Goal: Navigation & Orientation: Find specific page/section

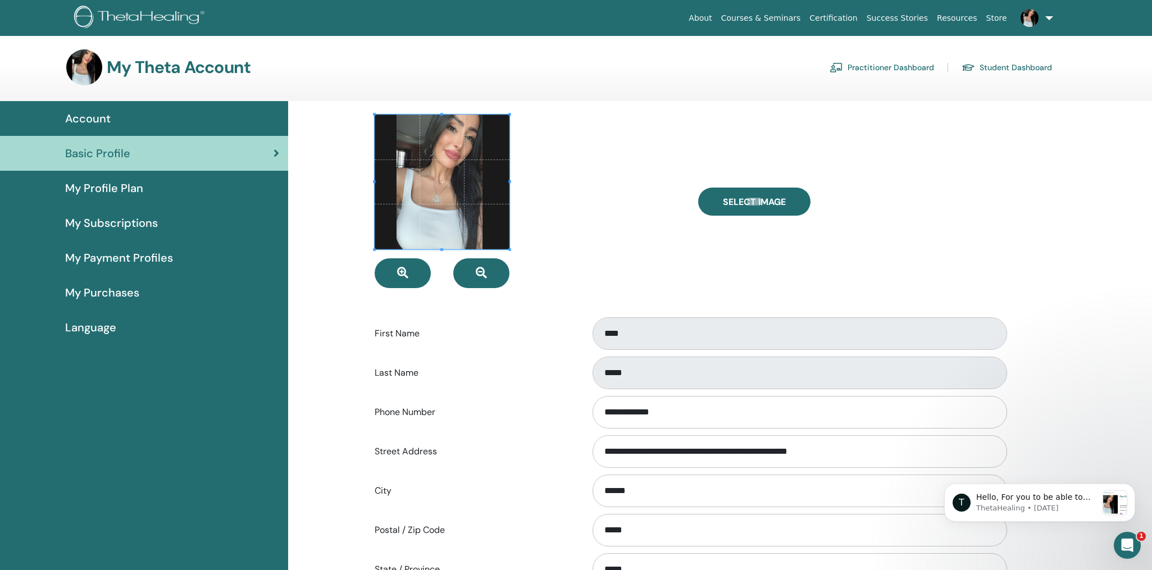
click at [860, 64] on link "Practitioner Dashboard" at bounding box center [881, 67] width 104 height 18
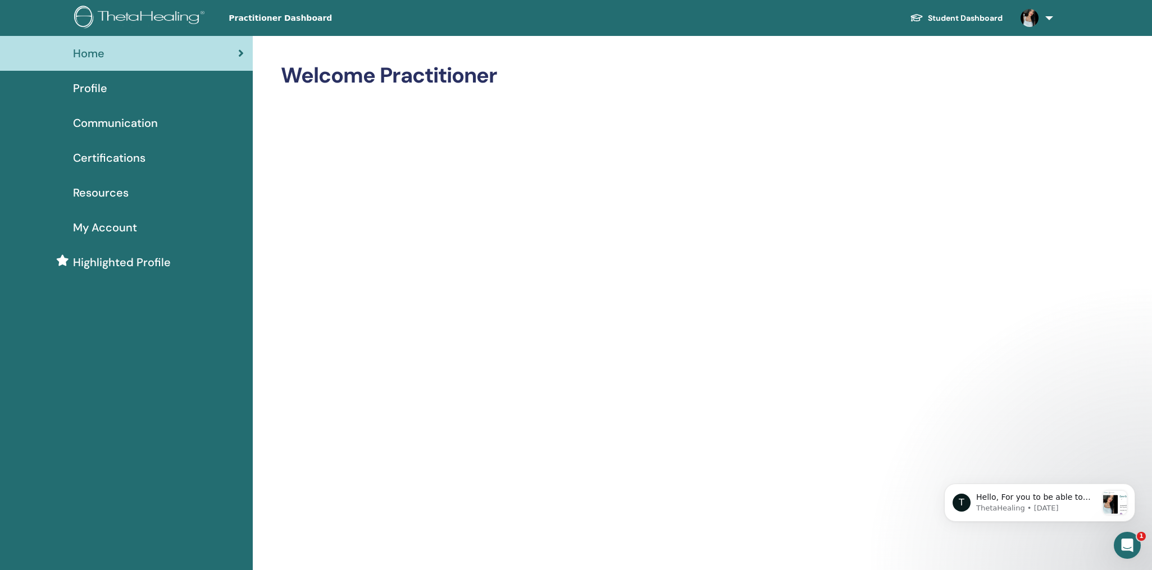
click at [91, 85] on span "Profile" at bounding box center [90, 88] width 34 height 17
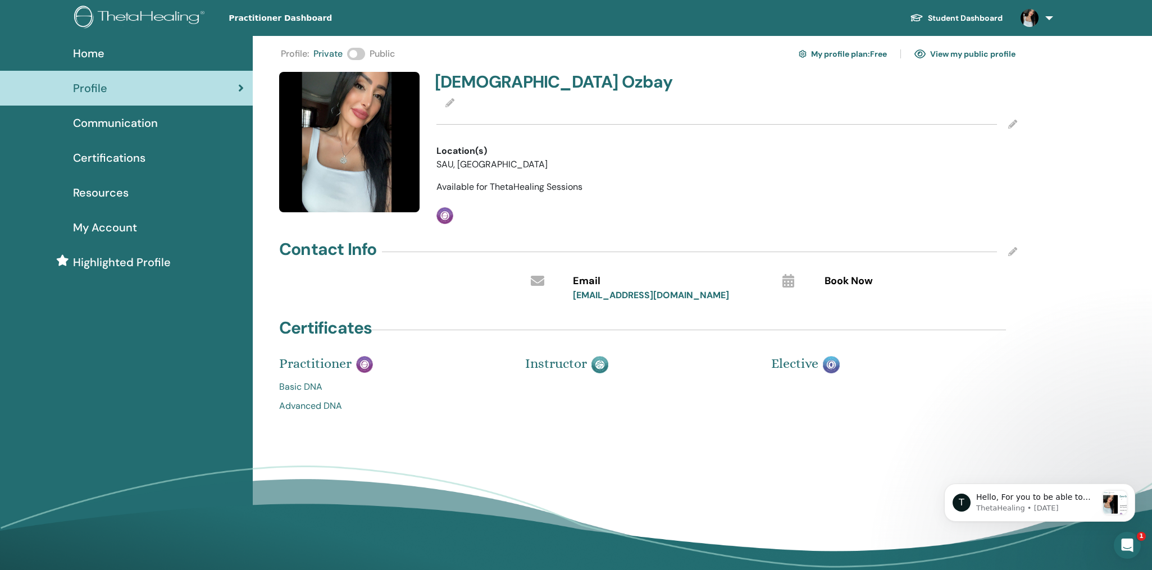
click at [130, 152] on span "Certifications" at bounding box center [109, 157] width 72 height 17
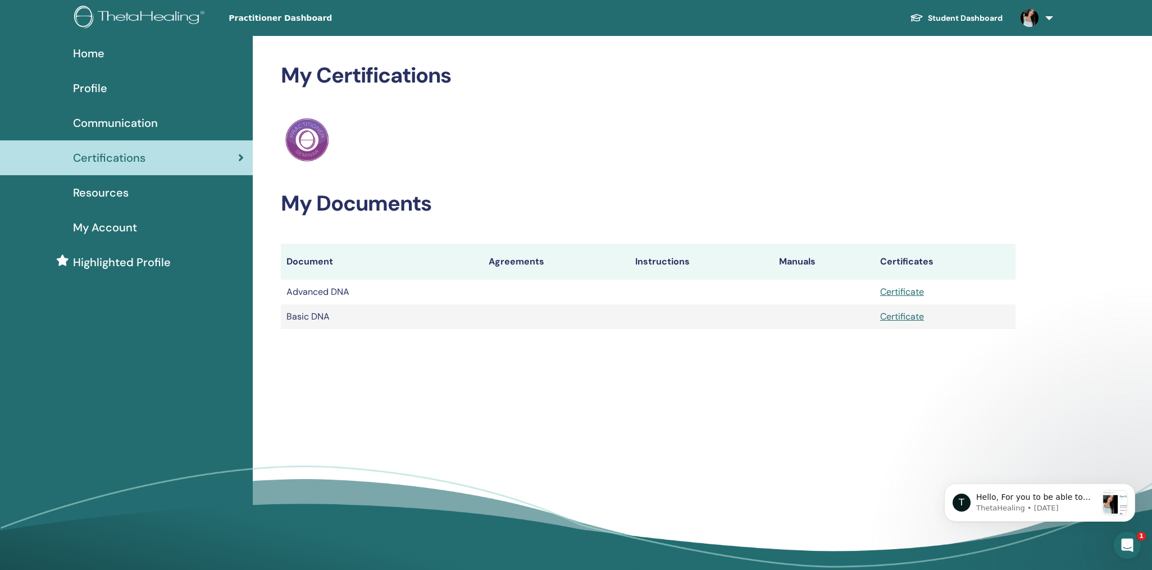
click at [1039, 18] on span at bounding box center [1029, 17] width 27 height 9
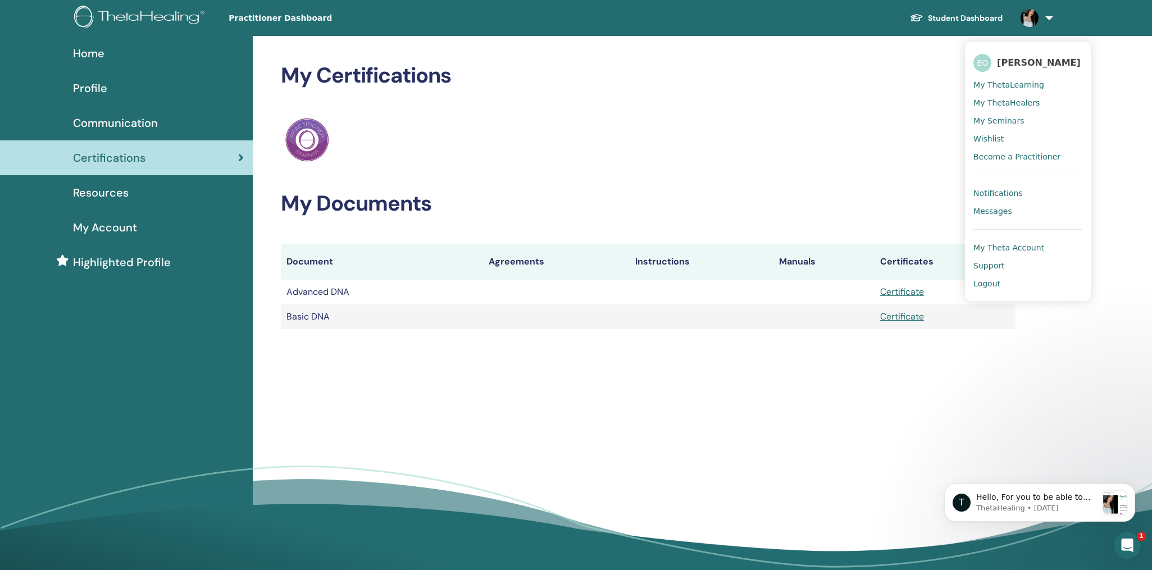
click at [994, 192] on span "Notifications" at bounding box center [997, 193] width 49 height 10
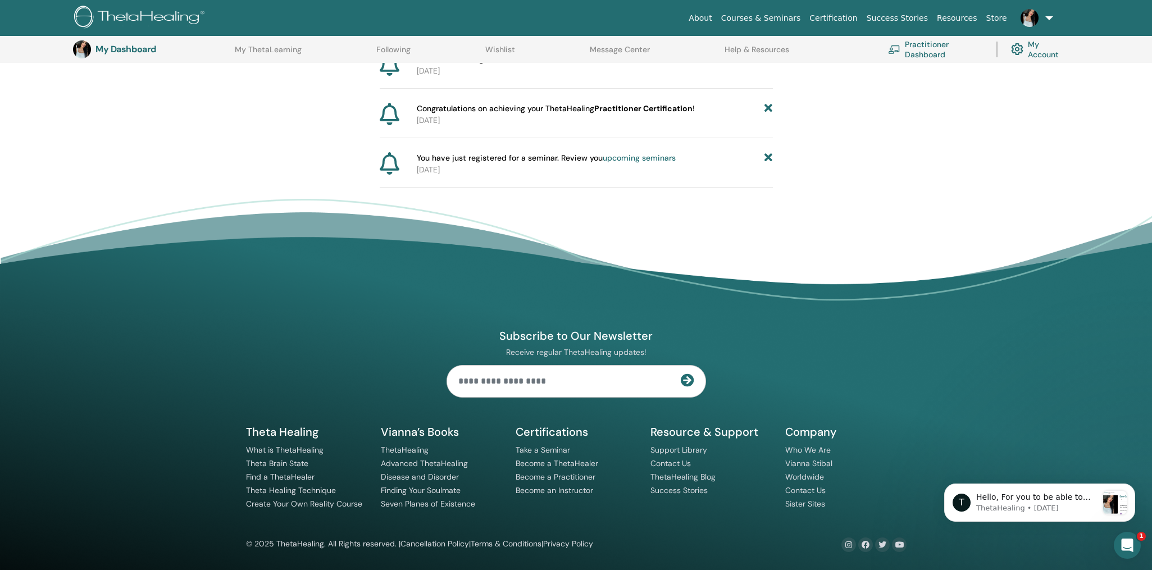
scroll to position [402, 0]
